Goal: Task Accomplishment & Management: Complete application form

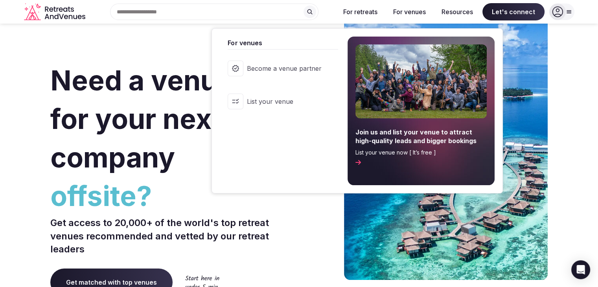
click at [408, 8] on button "For venues" at bounding box center [409, 11] width 45 height 17
click at [281, 69] on span "Become a venue partner" at bounding box center [284, 68] width 75 height 9
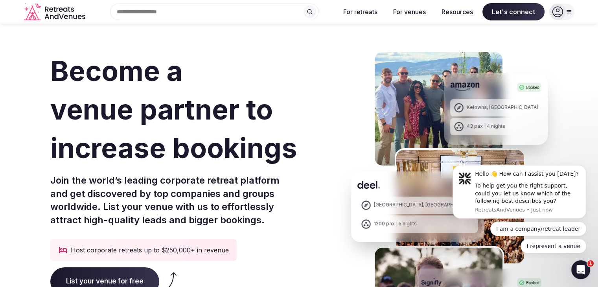
click at [170, 124] on h1 "Become a venue partner to increase bookings" at bounding box center [194, 110] width 288 height 116
